Goal: Complete application form

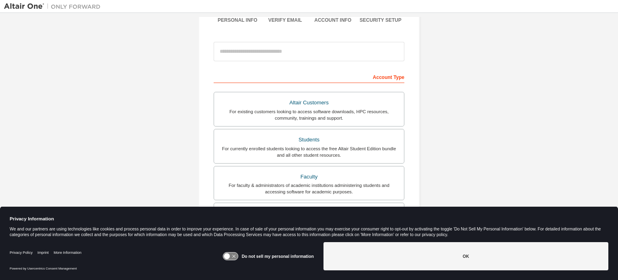
scroll to position [100, 0]
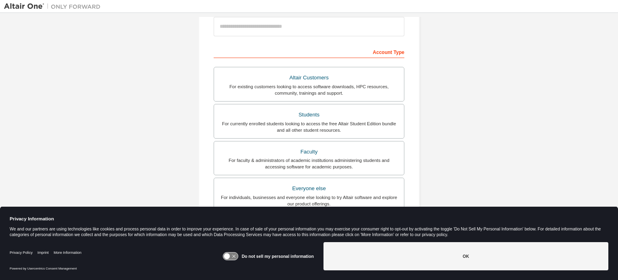
click at [236, 250] on div "Do not sell my personal information" at bounding box center [267, 256] width 91 height 28
click at [233, 253] on icon at bounding box center [230, 256] width 15 height 8
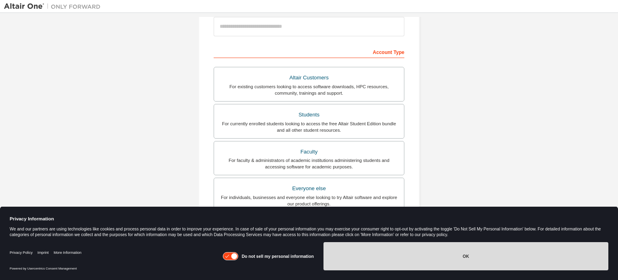
click at [347, 265] on button "OK" at bounding box center [465, 256] width 285 height 28
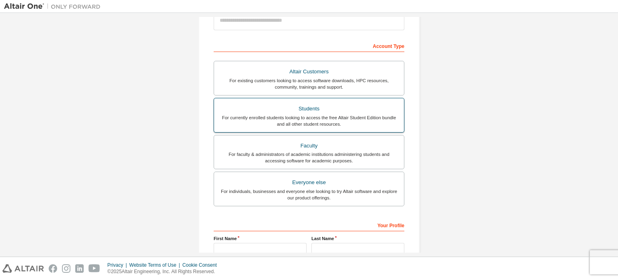
scroll to position [106, 0]
click at [256, 122] on div "For currently enrolled students looking to access the free Altair Student Editi…" at bounding box center [309, 120] width 180 height 13
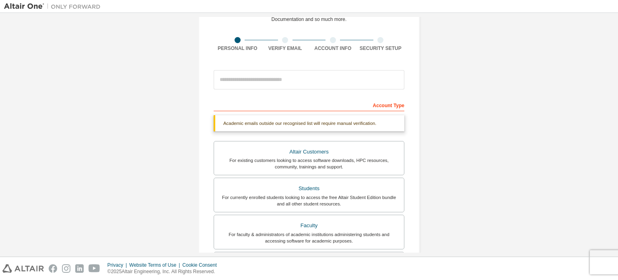
scroll to position [51, 0]
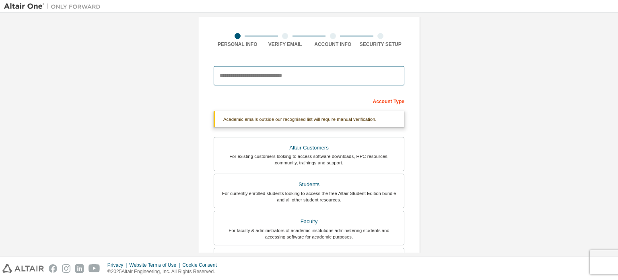
click at [237, 78] on input "email" at bounding box center [309, 75] width 191 height 19
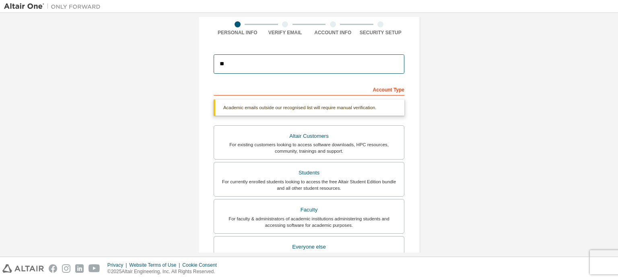
type input "*"
type input "**********"
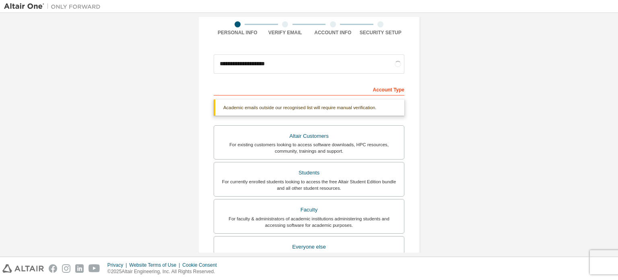
click at [179, 92] on div "**********" at bounding box center [309, 178] width 610 height 447
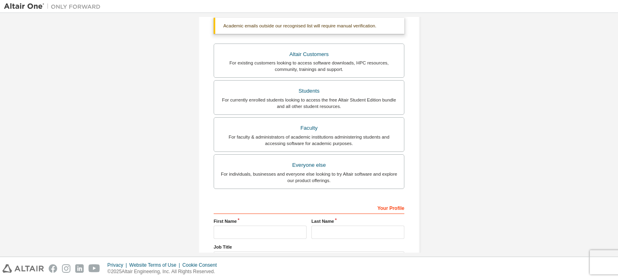
scroll to position [149, 0]
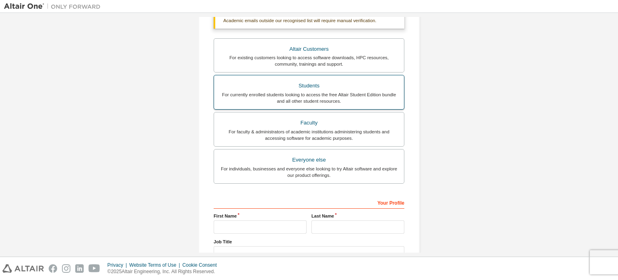
click at [249, 101] on div "Altair Customers For existing customers looking to access software downloads, H…" at bounding box center [309, 112] width 191 height 148
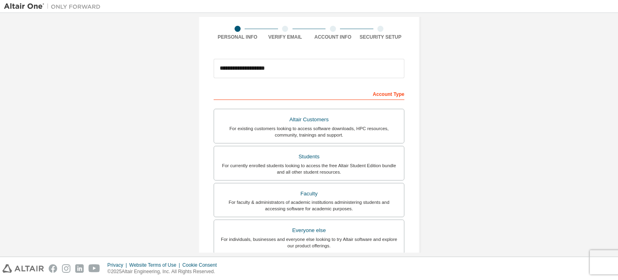
scroll to position [60, 0]
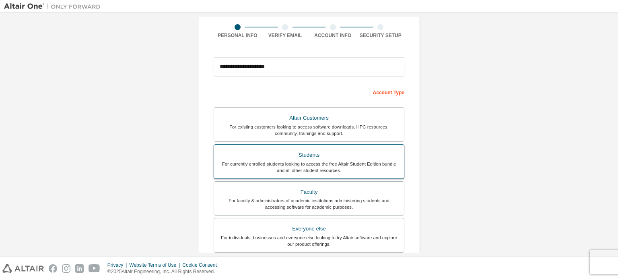
click at [245, 161] on div "For currently enrolled students looking to access the free Altair Student Editi…" at bounding box center [309, 167] width 180 height 13
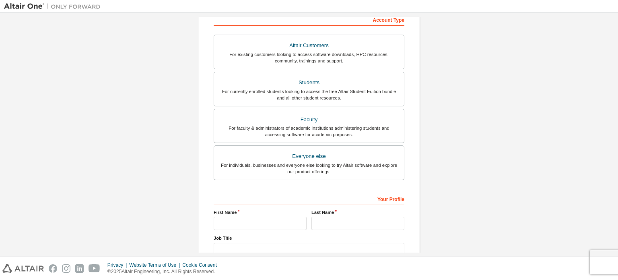
scroll to position [186, 0]
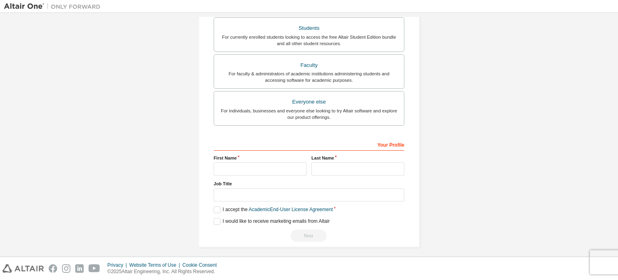
click at [241, 162] on div at bounding box center [260, 168] width 93 height 13
click at [233, 165] on input "text" at bounding box center [260, 168] width 93 height 13
type input "********"
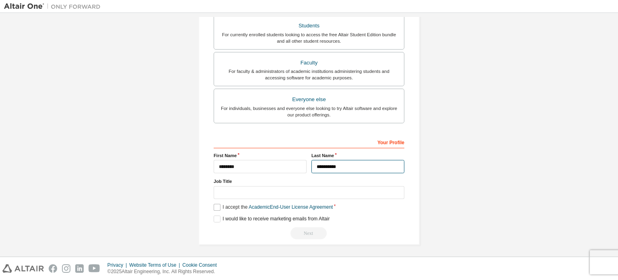
type input "**********"
click at [214, 205] on label "I accept the Academic End-User License Agreement" at bounding box center [273, 207] width 119 height 7
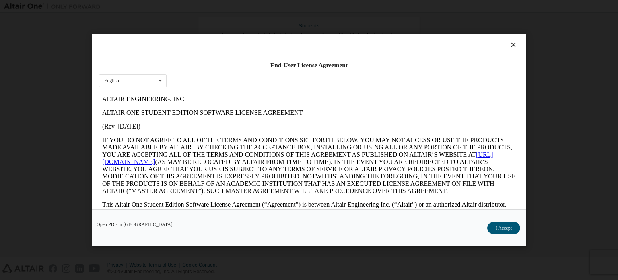
scroll to position [0, 0]
click at [493, 225] on button "I Accept" at bounding box center [503, 228] width 33 height 12
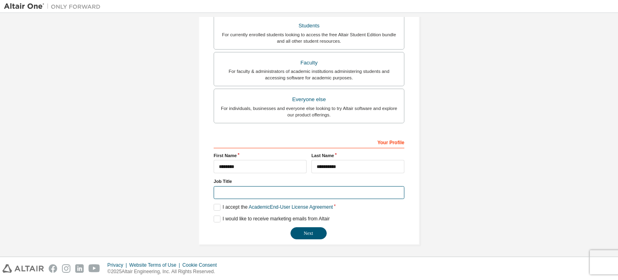
click at [231, 189] on input "text" at bounding box center [309, 192] width 191 height 13
type input "*******"
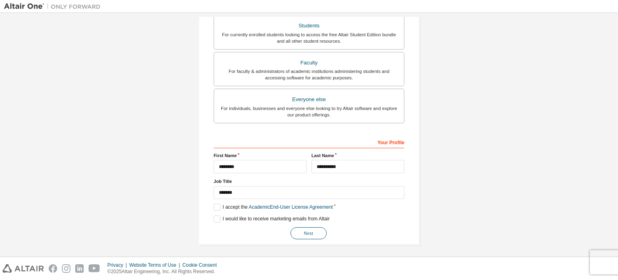
click at [309, 235] on button "Next" at bounding box center [308, 233] width 36 height 12
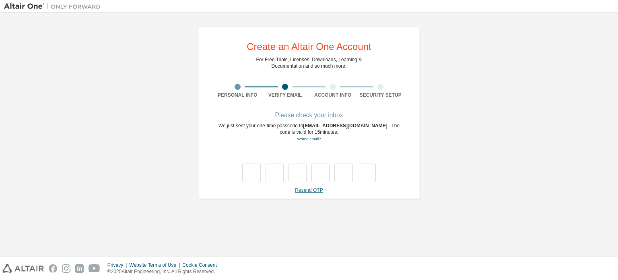
click at [311, 189] on link "Resend OTP" at bounding box center [309, 190] width 28 height 6
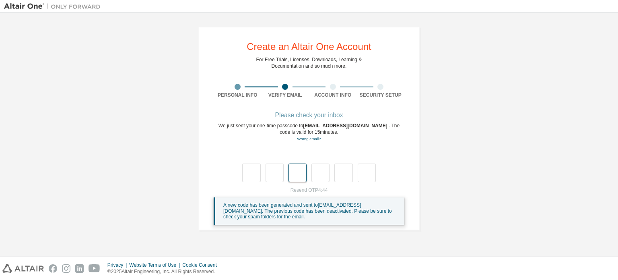
click at [301, 165] on input "text" at bounding box center [297, 172] width 18 height 19
click at [292, 169] on input "text" at bounding box center [297, 172] width 18 height 19
type input "*"
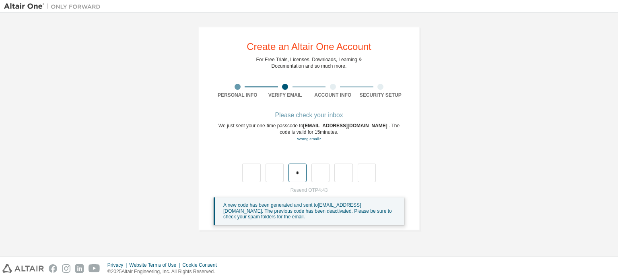
type input "*"
click at [277, 161] on div "Wrong code. Please try again" at bounding box center [309, 164] width 191 height 35
click at [253, 171] on input "text" at bounding box center [251, 172] width 18 height 19
type input "*"
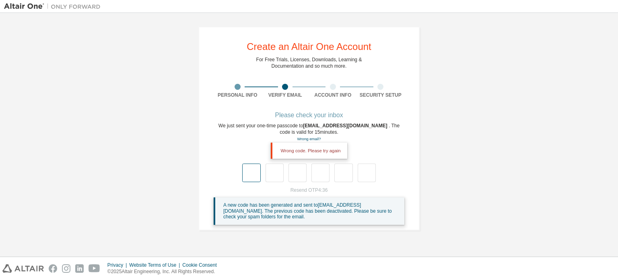
type input "*"
click at [292, 177] on input "text" at bounding box center [297, 172] width 18 height 19
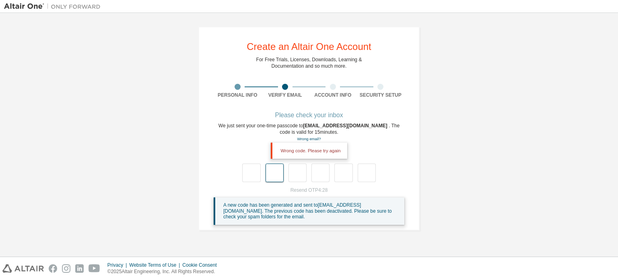
click at [276, 177] on input "text" at bounding box center [274, 172] width 18 height 19
click at [251, 175] on input "text" at bounding box center [251, 172] width 18 height 19
type input "*"
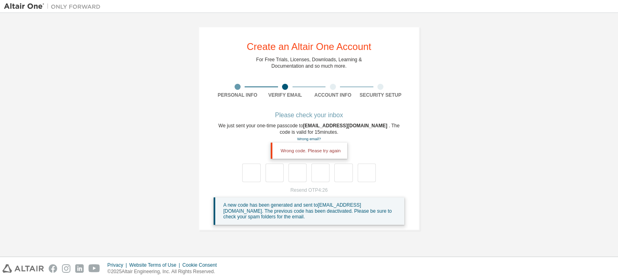
type input "*"
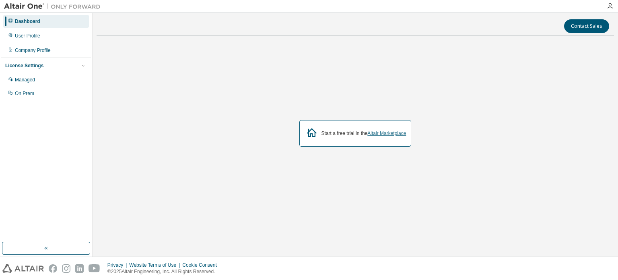
click at [386, 133] on link "Altair Marketplace" at bounding box center [386, 133] width 39 height 6
